Goal: Task Accomplishment & Management: Manage account settings

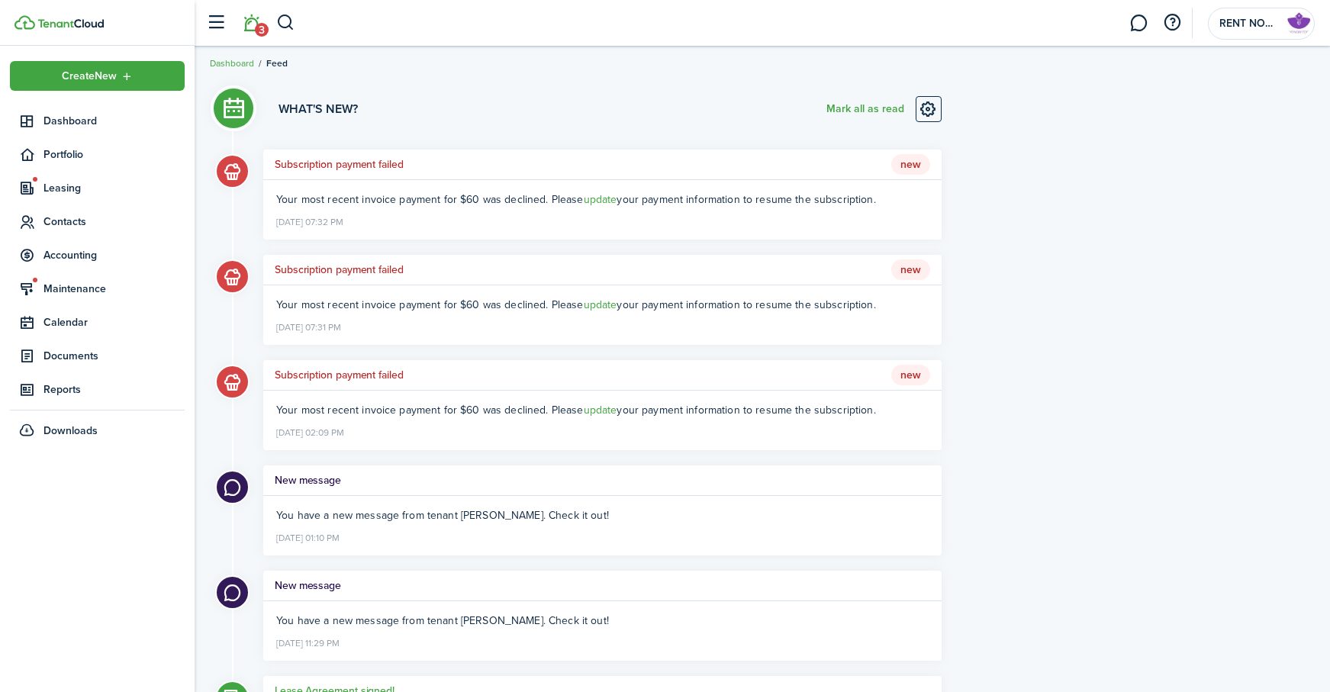
scroll to position [1, 0]
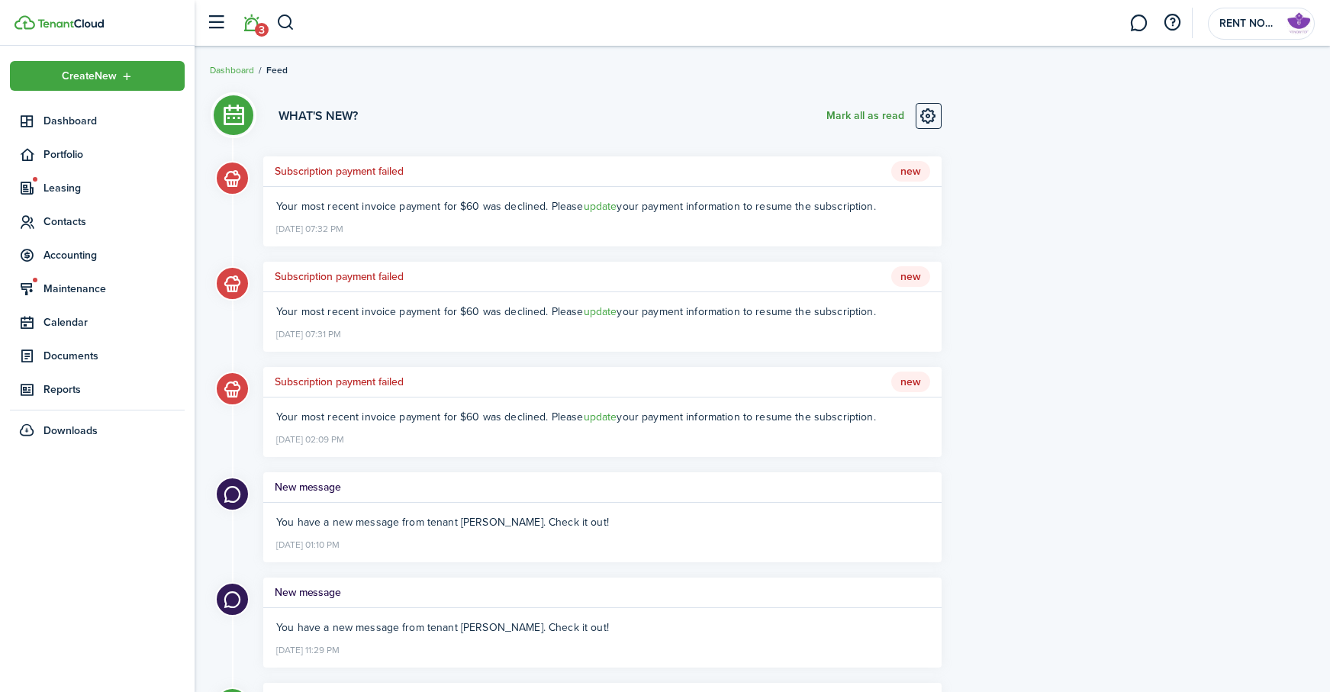
click at [864, 114] on button "Mark all as read" at bounding box center [865, 116] width 78 height 26
click at [915, 111] on link at bounding box center [917, 116] width 26 height 26
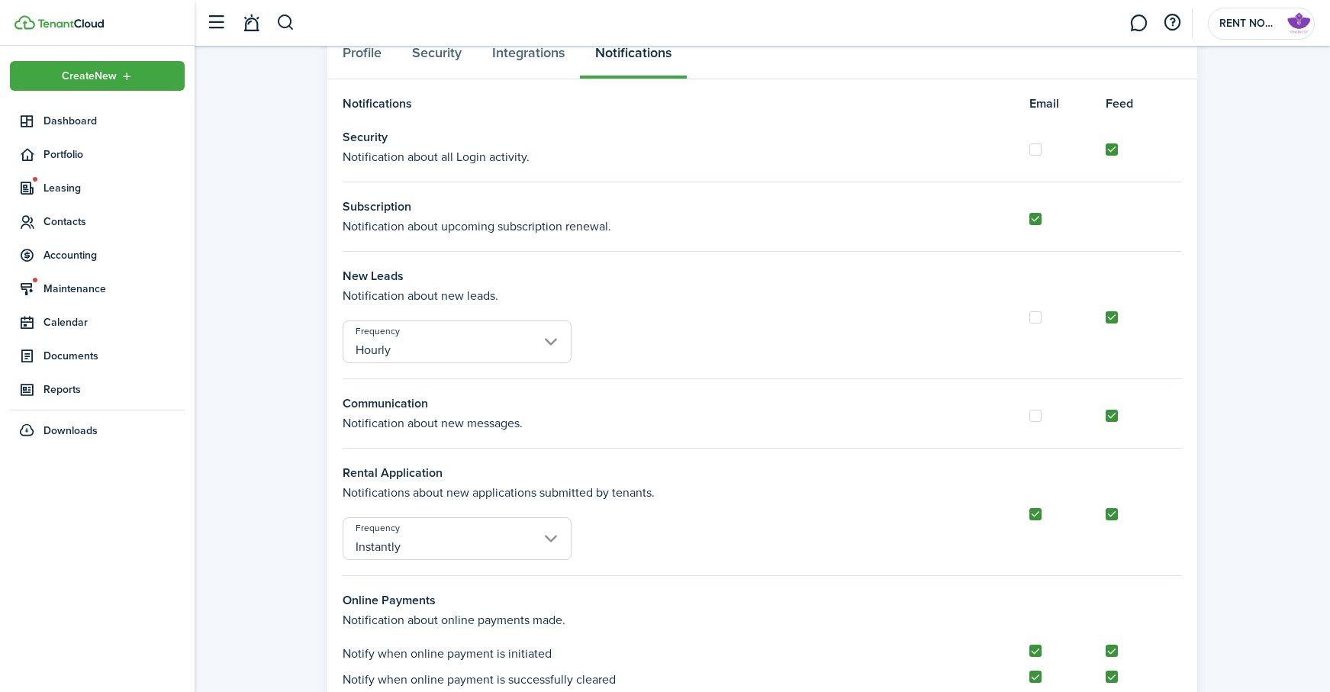
scroll to position [105, 0]
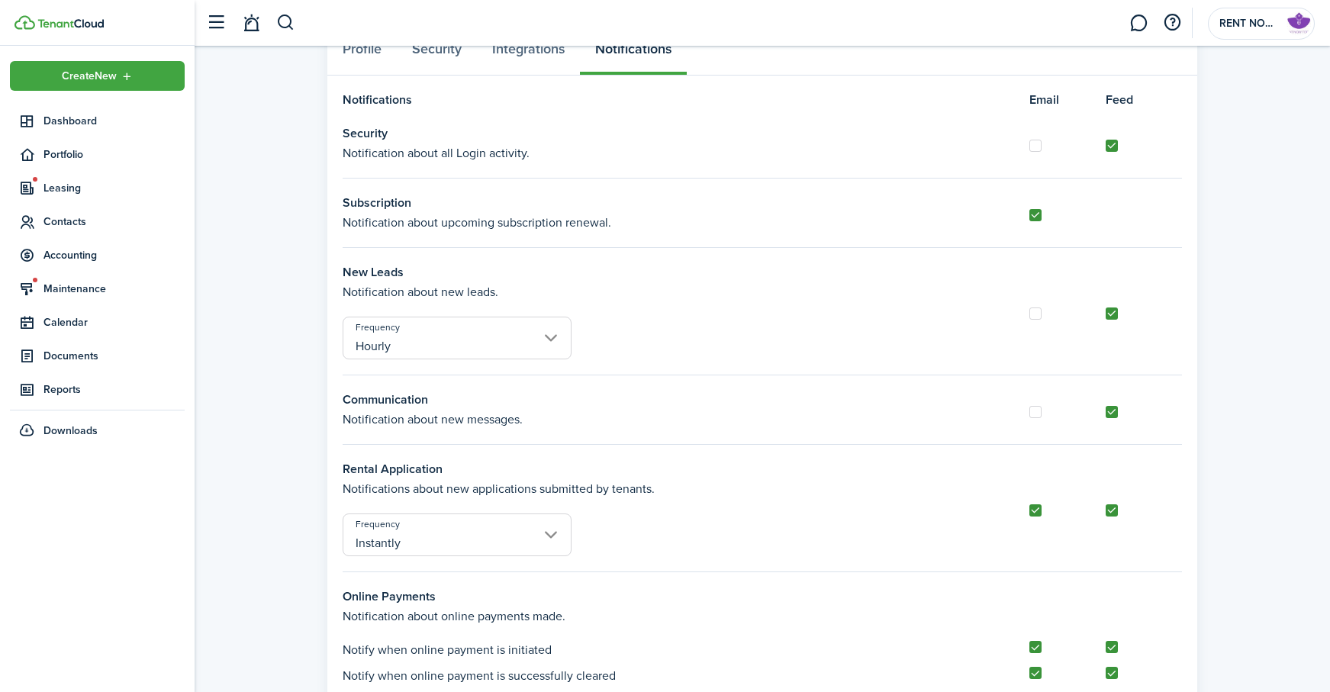
click at [1115, 316] on label at bounding box center [1112, 313] width 12 height 12
click at [1106, 314] on input "checkbox" at bounding box center [1105, 313] width 1 height 1
checkbox input "false"
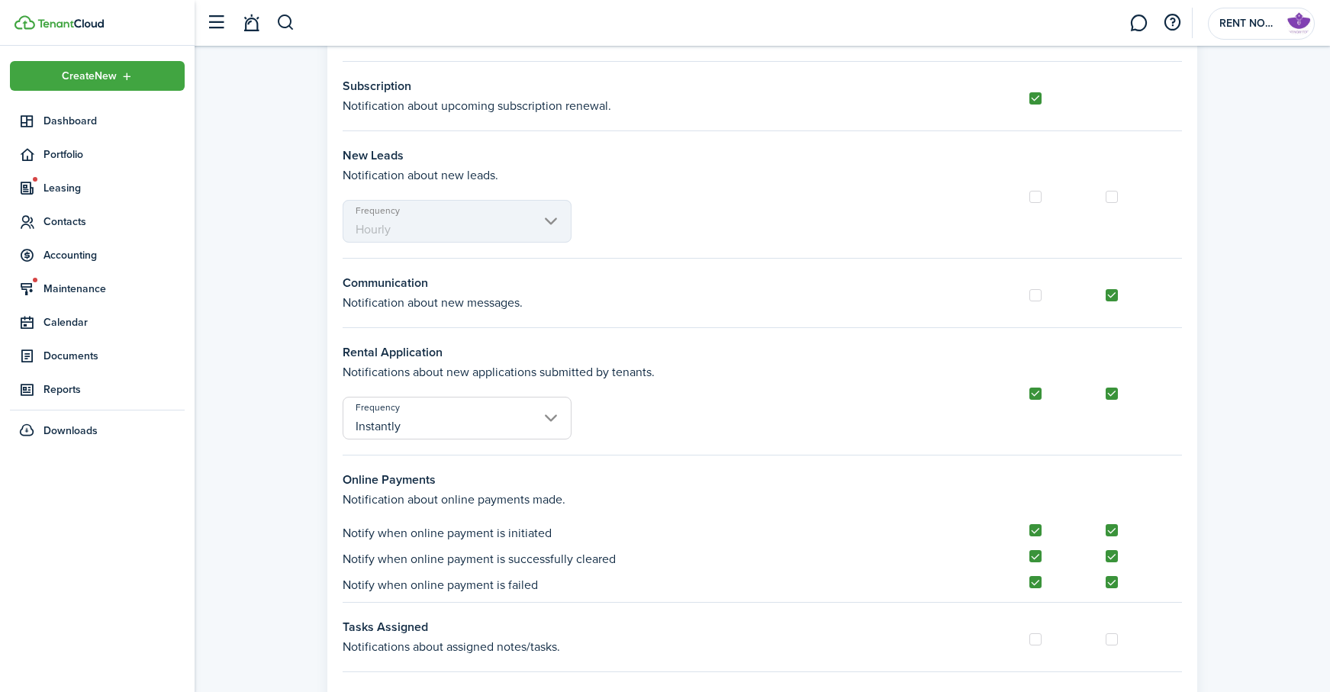
scroll to position [222, 0]
click at [1037, 396] on label at bounding box center [1035, 393] width 12 height 12
click at [1029, 393] on input "checkbox" at bounding box center [1028, 392] width 1 height 1
checkbox input "false"
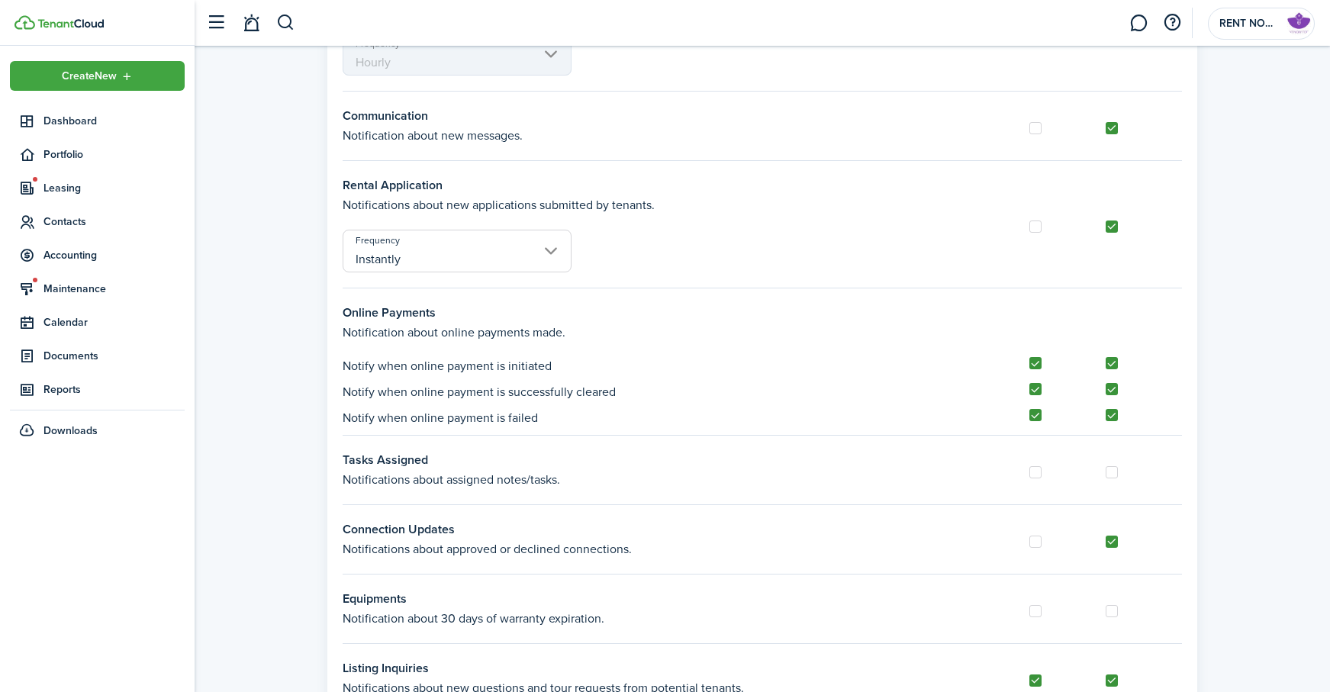
scroll to position [391, 0]
click at [1035, 364] on label at bounding box center [1035, 361] width 12 height 12
click at [1029, 362] on input "checkbox" at bounding box center [1028, 361] width 1 height 1
checkbox input "false"
click at [1037, 385] on label at bounding box center [1035, 387] width 12 height 12
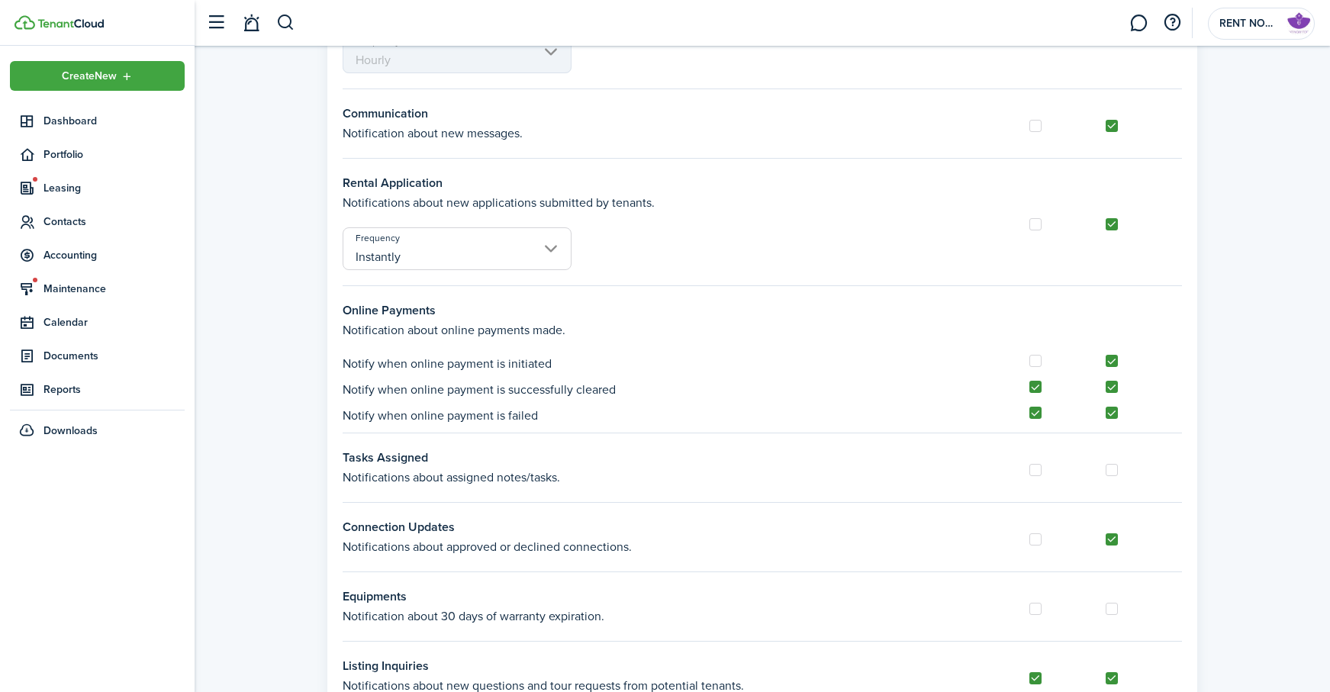
click at [1029, 387] on input "checkbox" at bounding box center [1028, 387] width 1 height 1
checkbox input "false"
click at [1038, 414] on label at bounding box center [1035, 413] width 12 height 12
click at [1029, 414] on input "checkbox" at bounding box center [1028, 413] width 1 height 1
checkbox input "false"
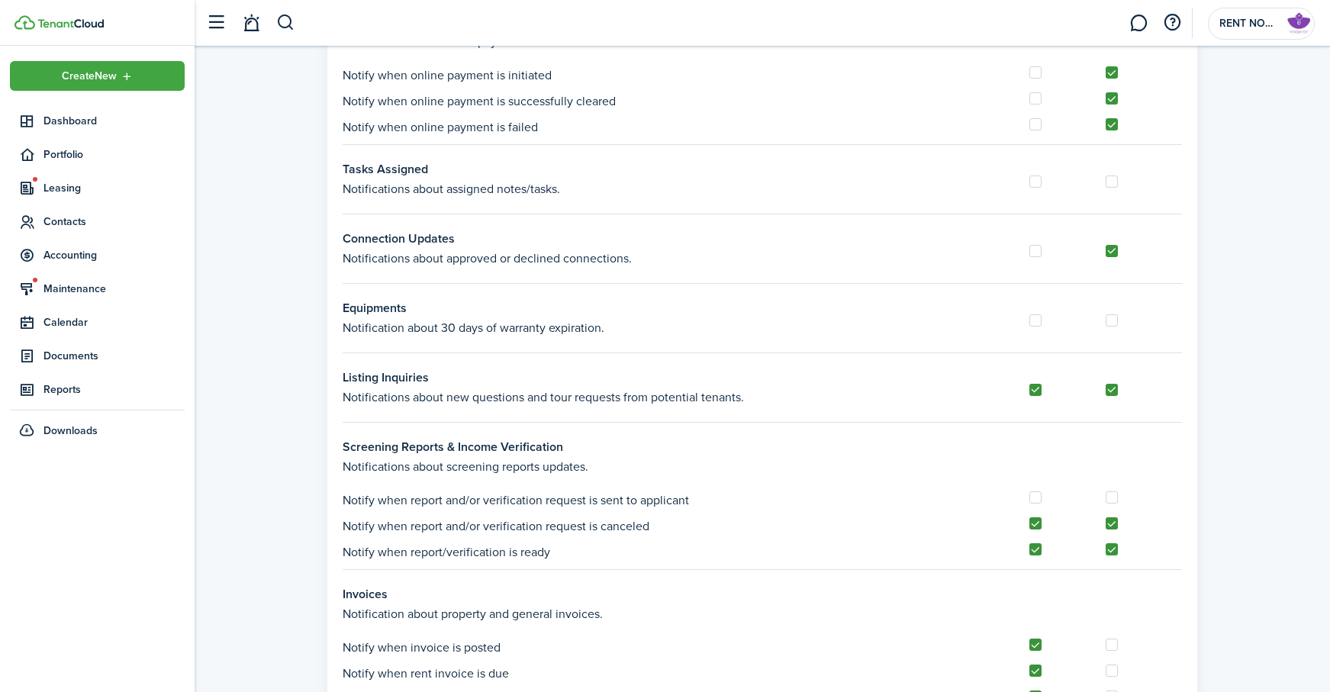
scroll to position [684, 0]
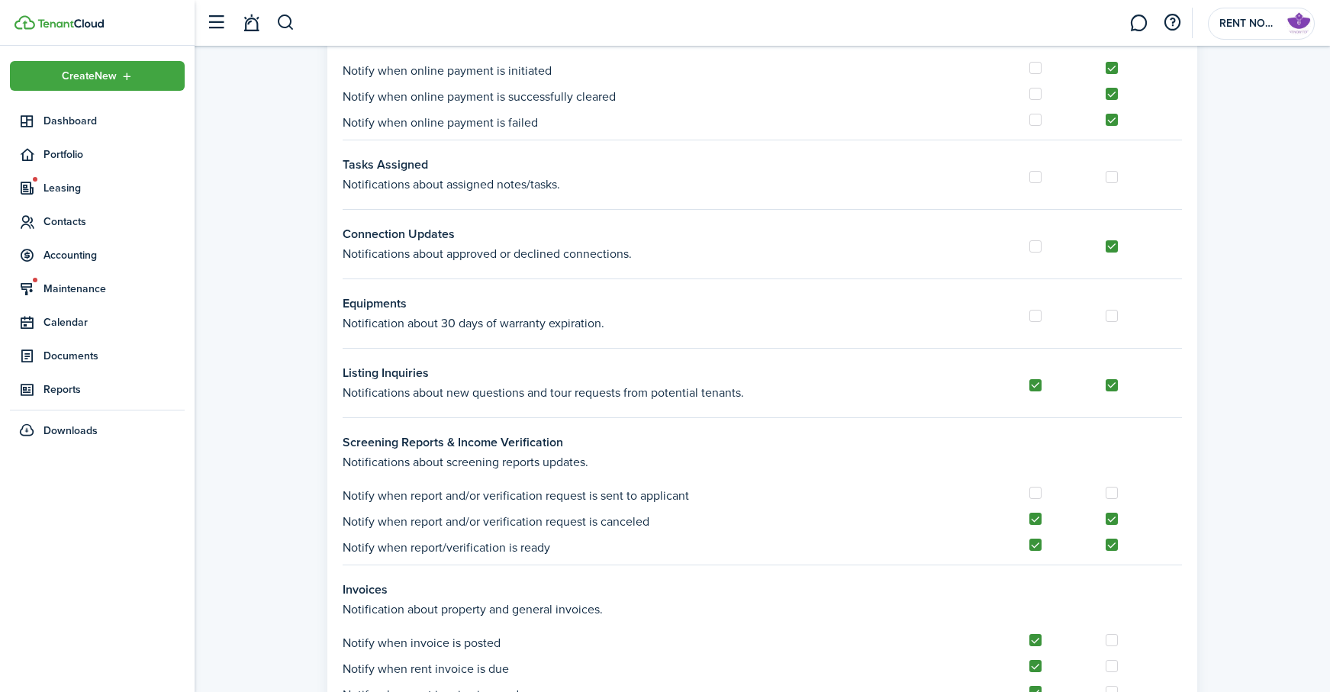
click at [1114, 179] on label at bounding box center [1112, 177] width 12 height 12
click at [1106, 177] on input "checkbox" at bounding box center [1105, 176] width 1 height 1
checkbox input "true"
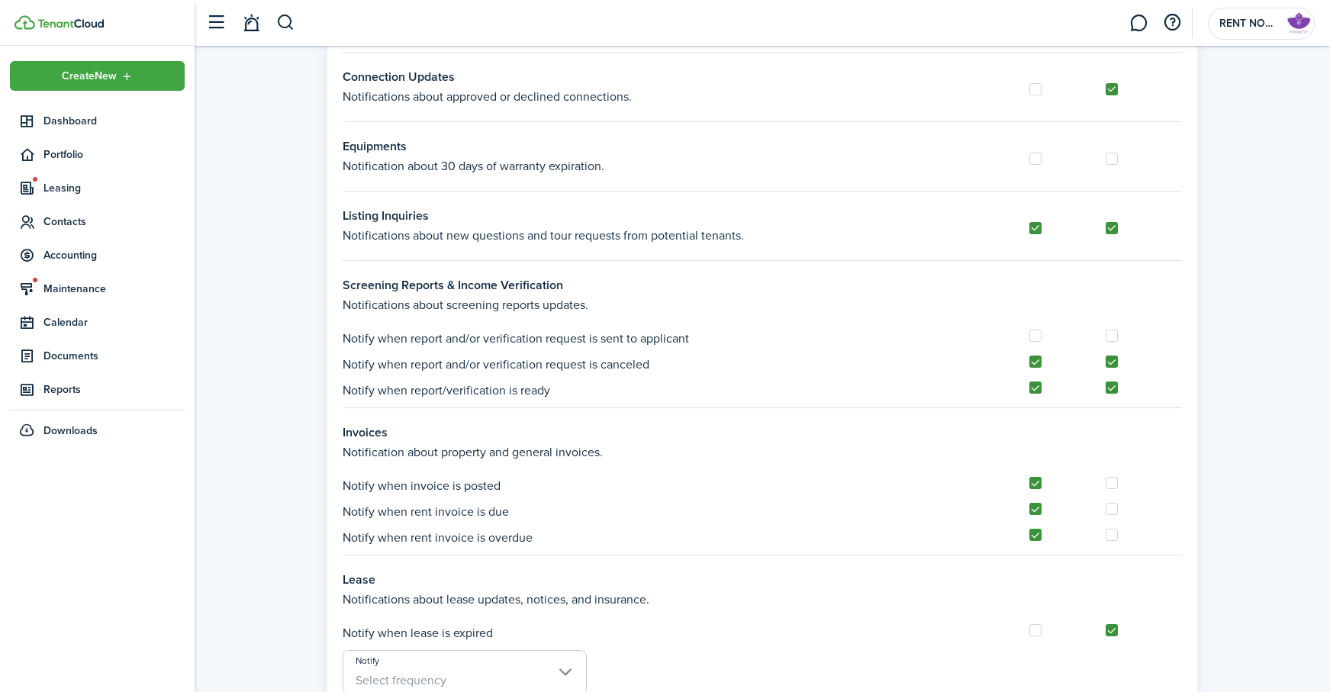
scroll to position [845, 0]
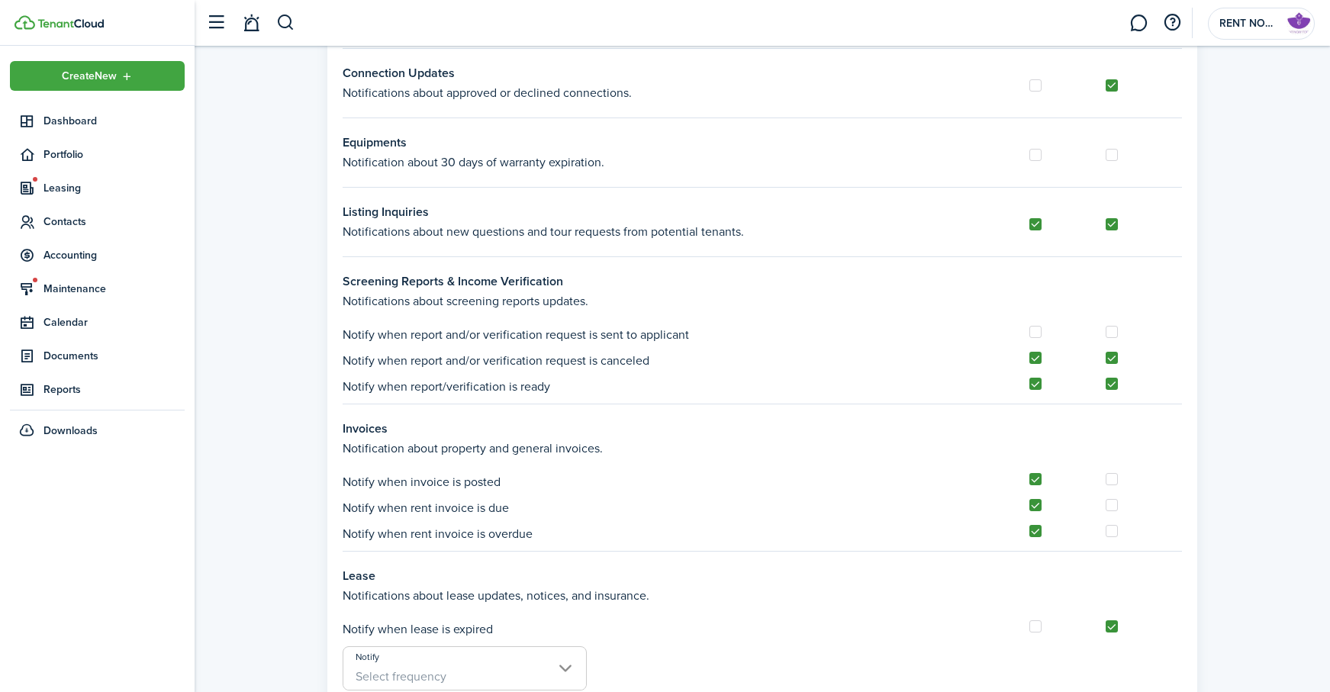
click at [1031, 224] on label at bounding box center [1035, 224] width 12 height 12
click at [1029, 224] on input "checkbox" at bounding box center [1028, 224] width 1 height 1
checkbox input "false"
click at [1038, 355] on label at bounding box center [1035, 358] width 12 height 12
click at [1029, 358] on input "checkbox" at bounding box center [1028, 358] width 1 height 1
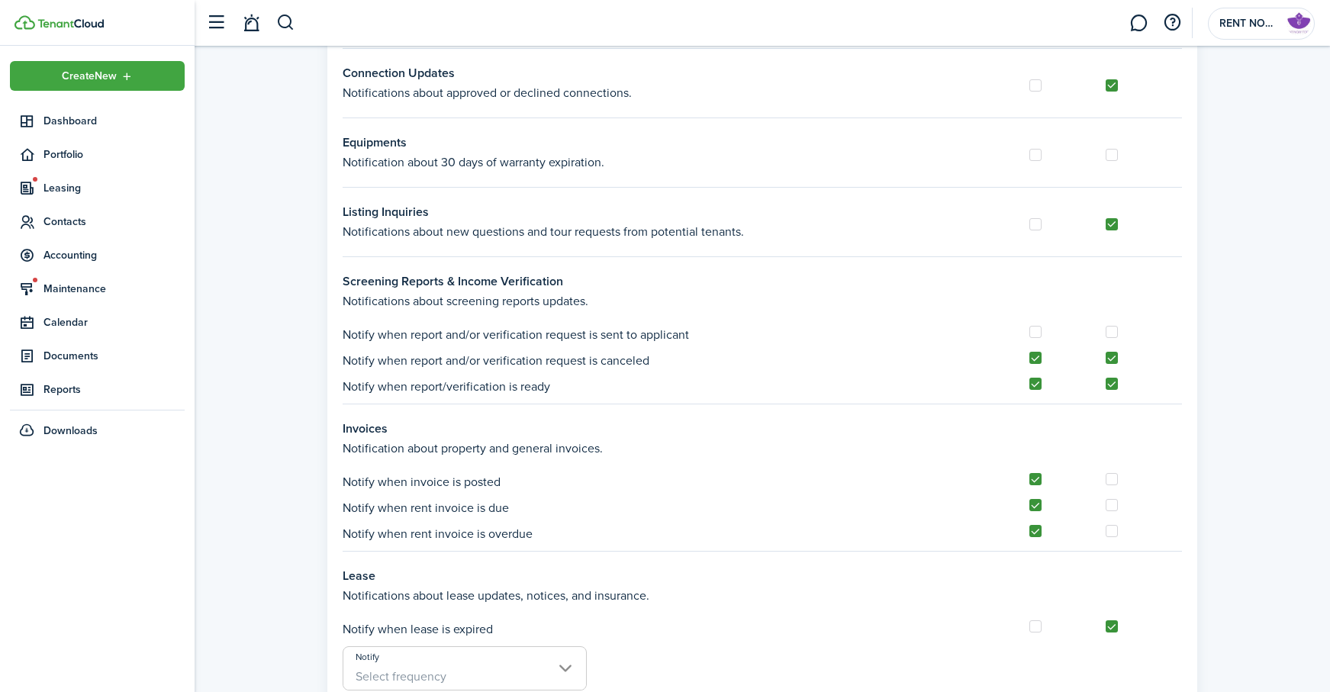
checkbox input "false"
click at [1034, 387] on label at bounding box center [1035, 384] width 12 height 12
click at [1029, 385] on input "checkbox" at bounding box center [1028, 384] width 1 height 1
checkbox input "false"
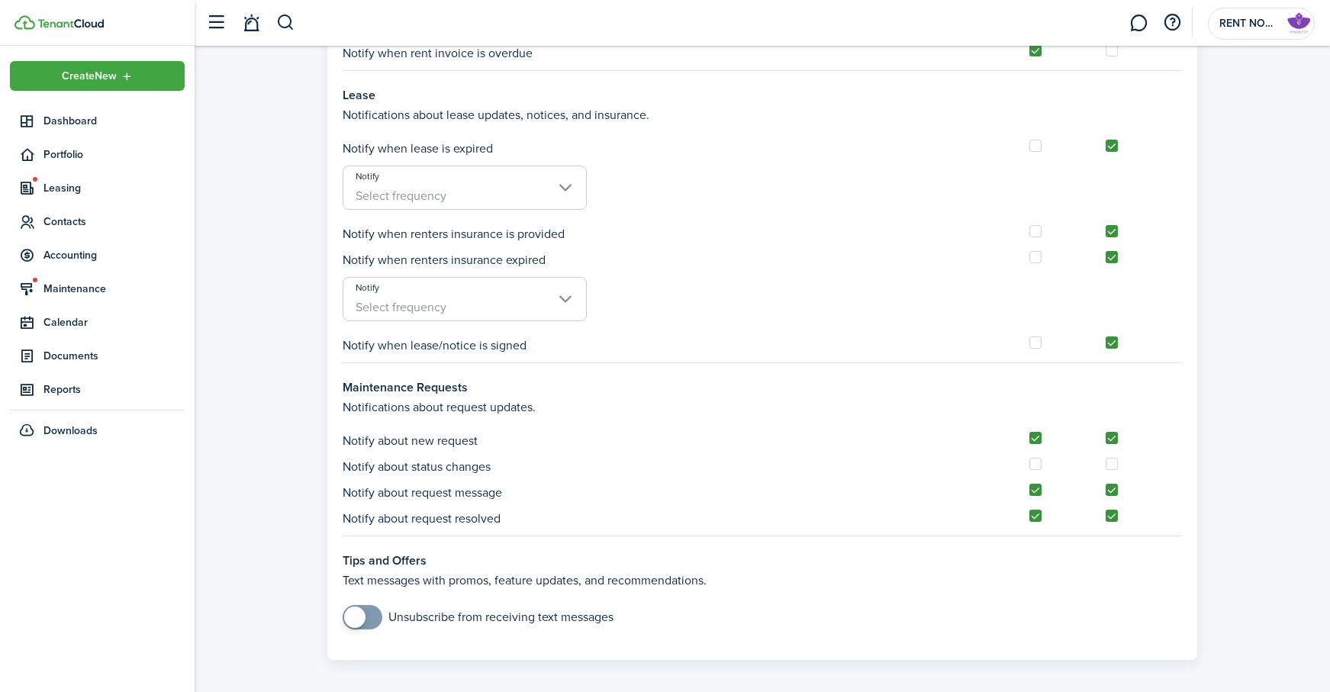
scroll to position [1323, 0]
click at [1036, 494] on label at bounding box center [1035, 492] width 12 height 12
click at [1029, 493] on input "checkbox" at bounding box center [1028, 492] width 1 height 1
checkbox input "false"
click at [1038, 520] on label at bounding box center [1035, 518] width 12 height 12
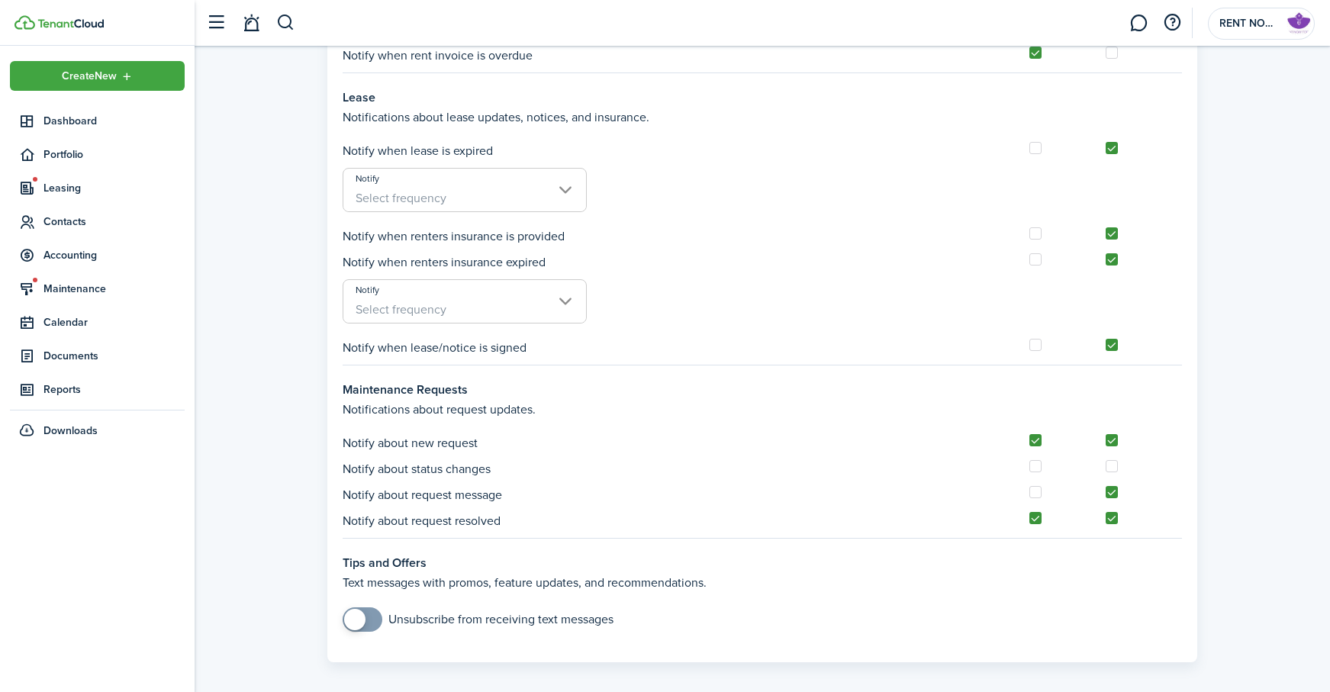
click at [1029, 519] on input "checkbox" at bounding box center [1028, 518] width 1 height 1
checkbox input "false"
click at [1036, 438] on label at bounding box center [1035, 440] width 12 height 12
click at [1029, 440] on input "checkbox" at bounding box center [1028, 440] width 1 height 1
checkbox input "false"
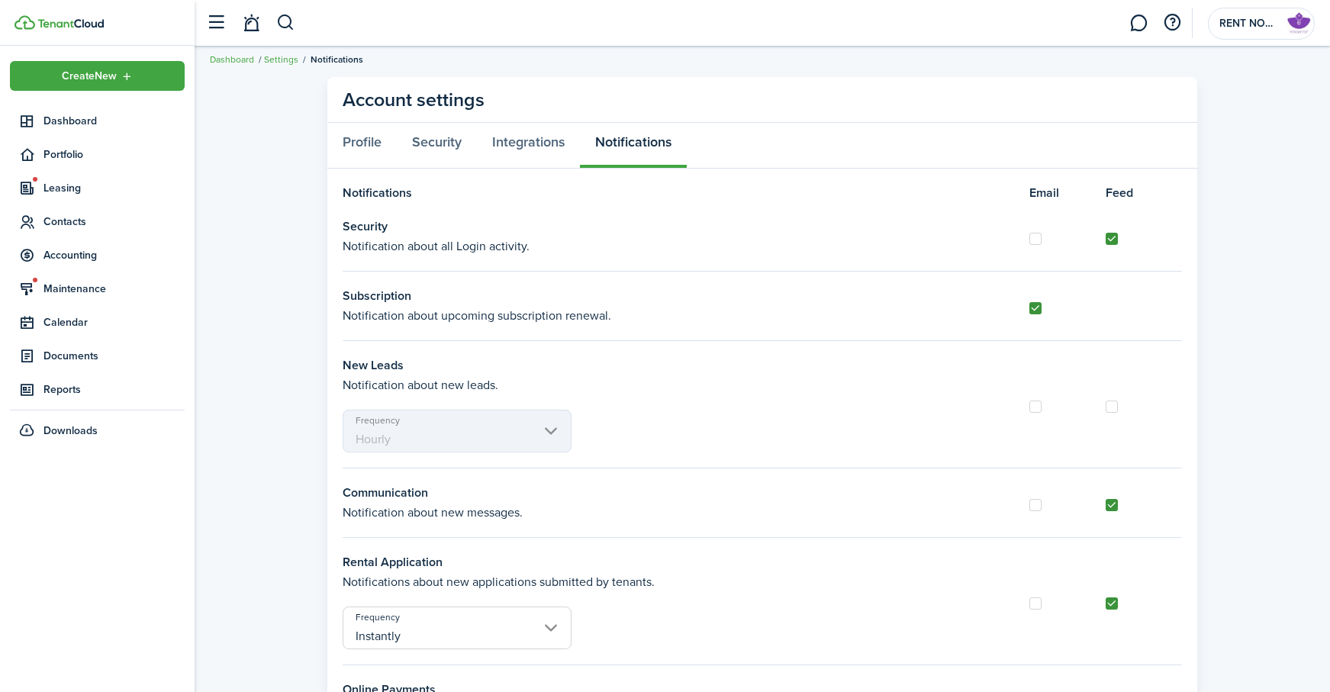
scroll to position [0, 0]
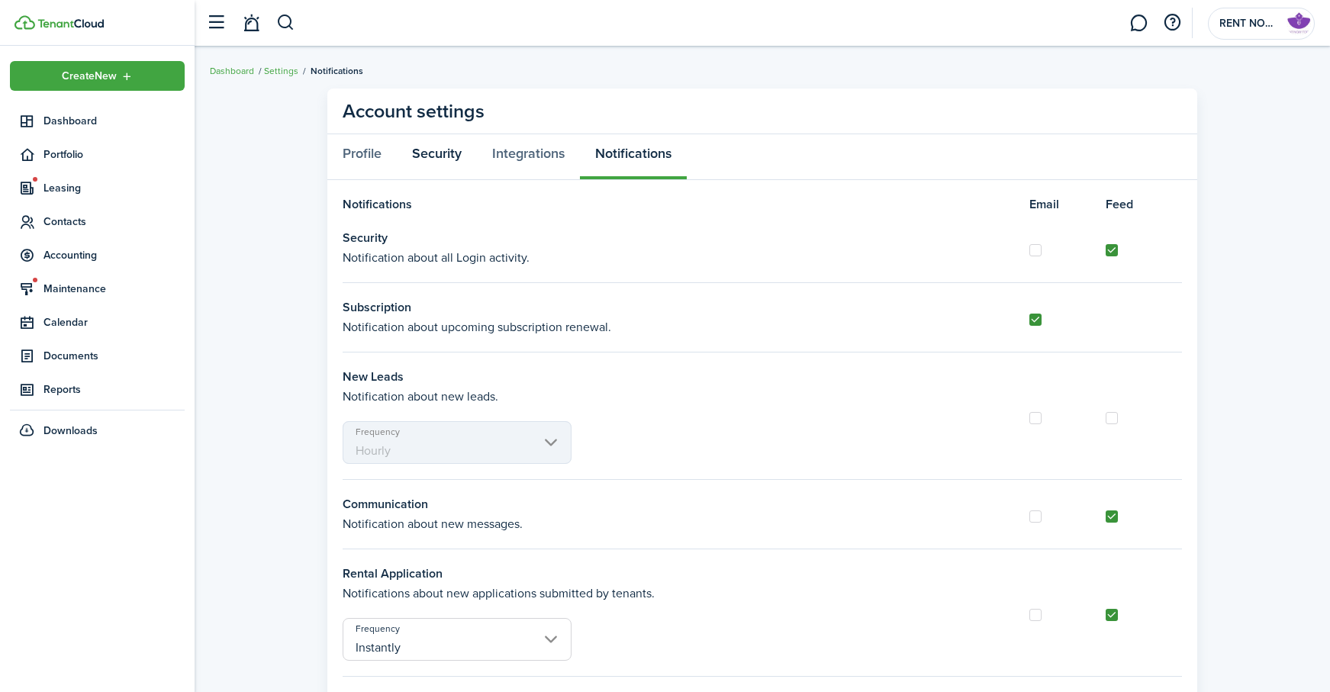
click at [437, 156] on link "Security" at bounding box center [437, 157] width 80 height 46
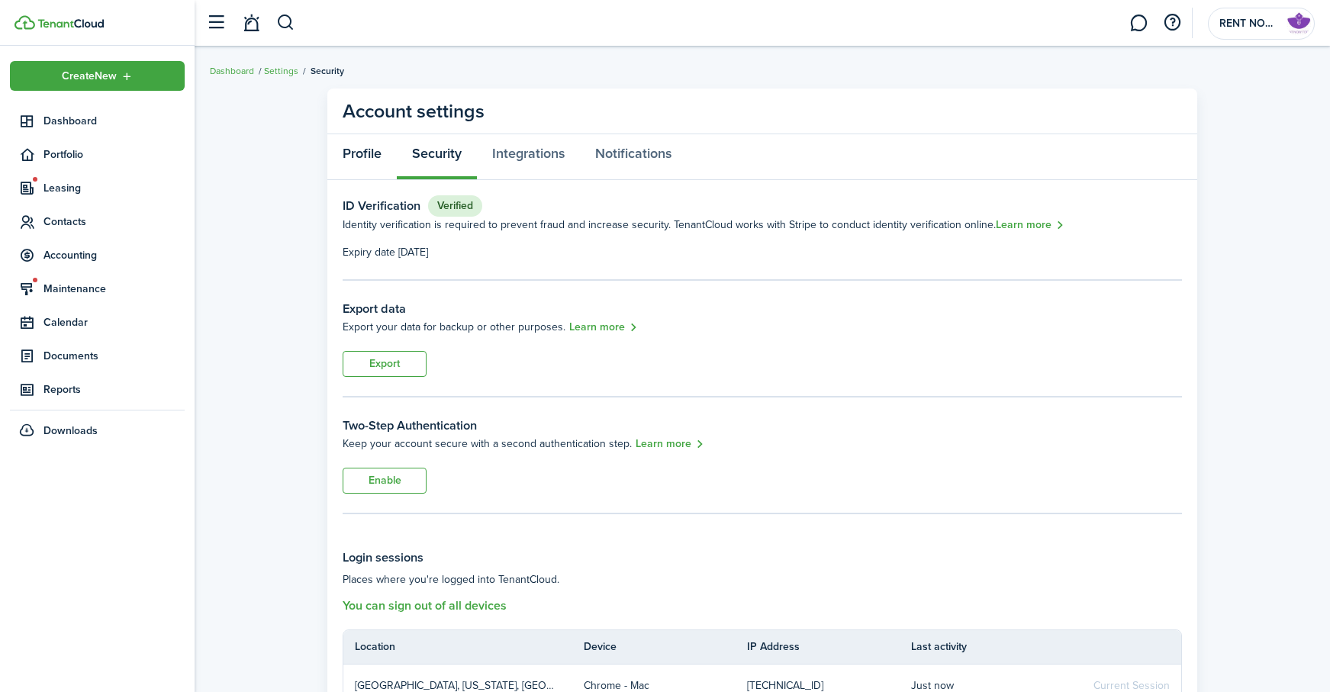
click at [363, 153] on link "Profile" at bounding box center [361, 157] width 69 height 46
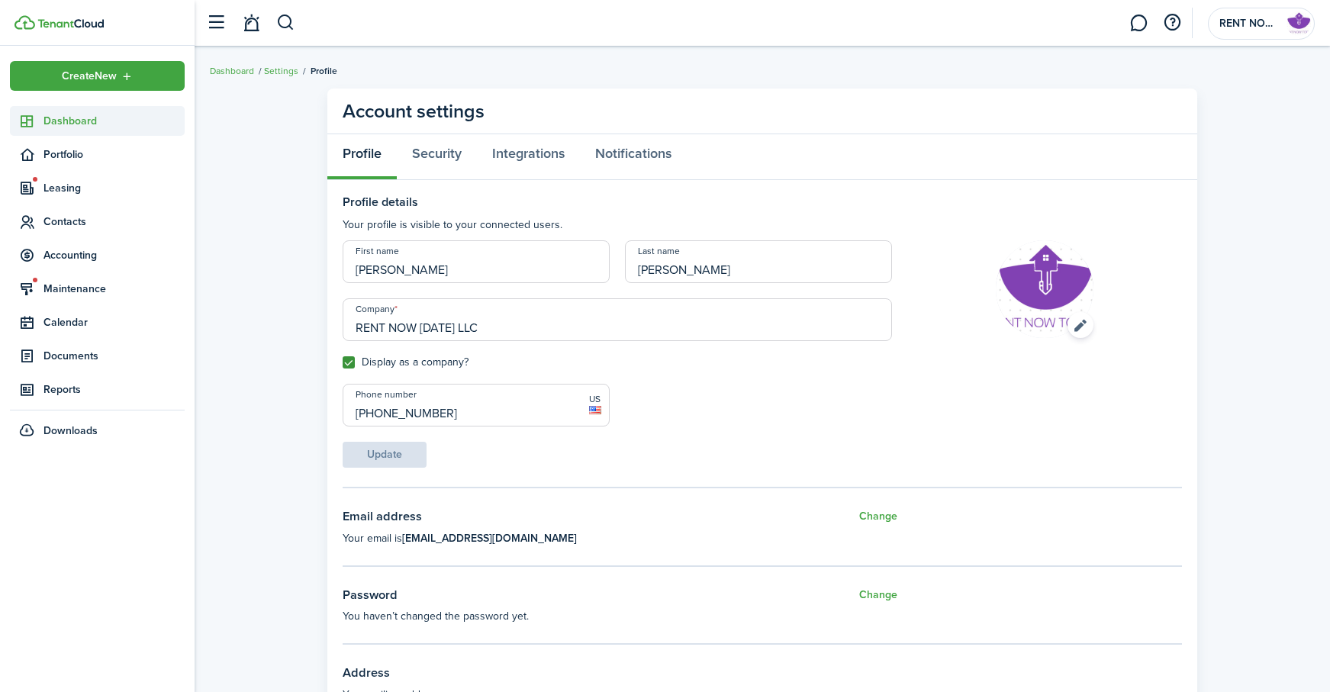
click at [76, 118] on span "Dashboard" at bounding box center [113, 121] width 141 height 16
